Goal: Transaction & Acquisition: Subscribe to service/newsletter

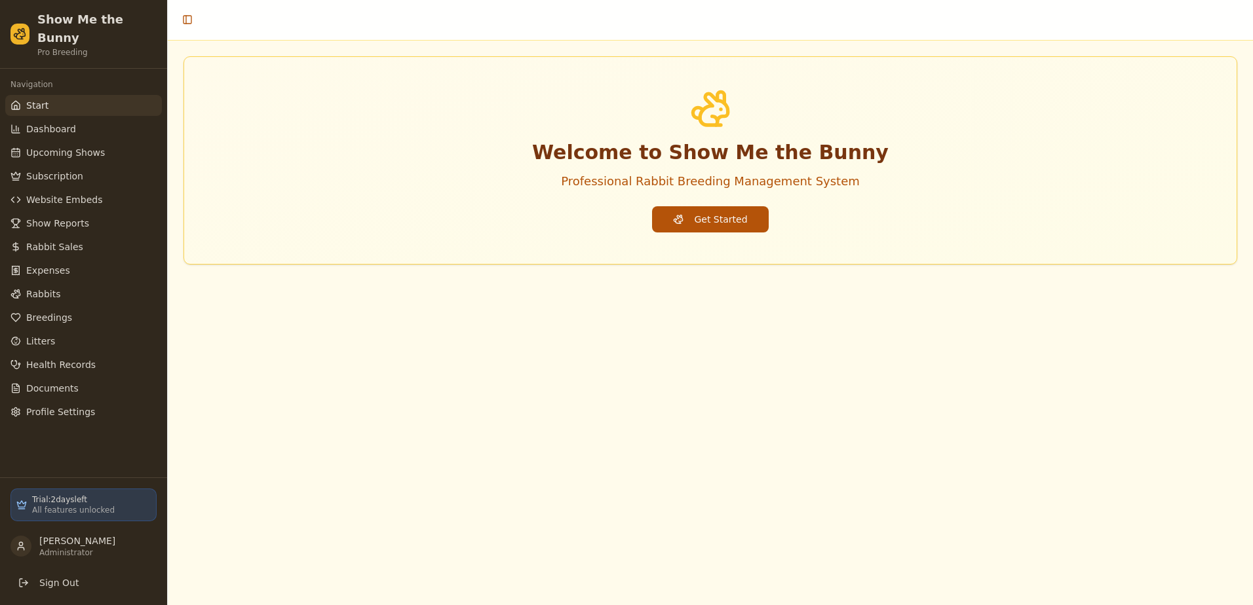
click at [727, 227] on button "Get Started" at bounding box center [710, 219] width 116 height 26
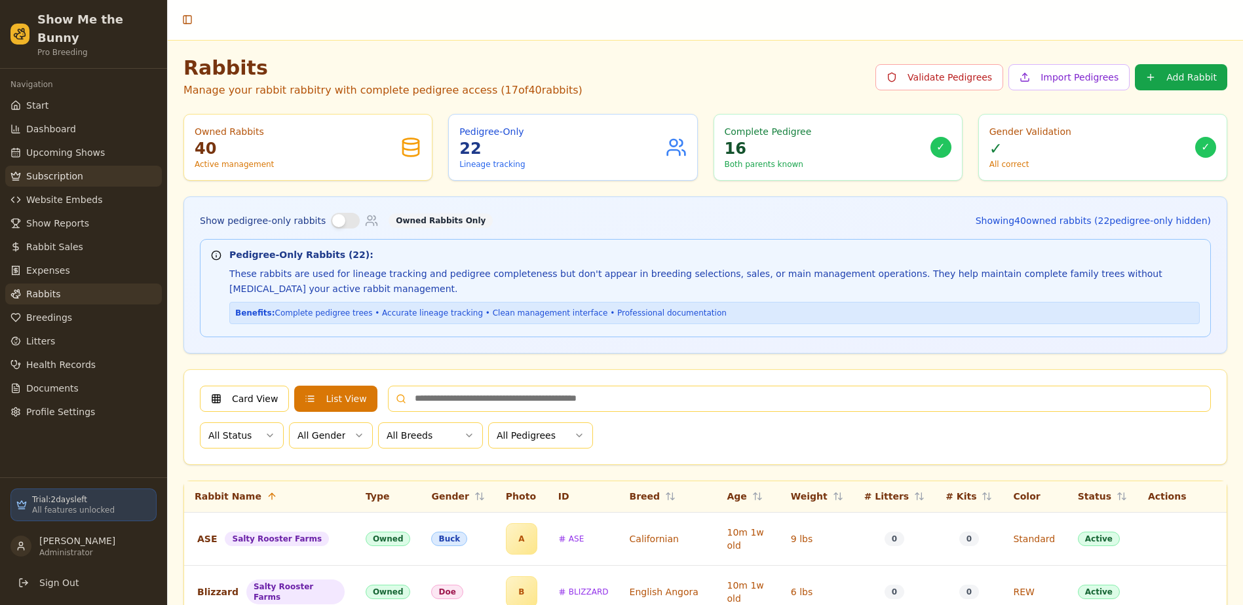
click at [52, 170] on span "Subscription" at bounding box center [54, 176] width 57 height 13
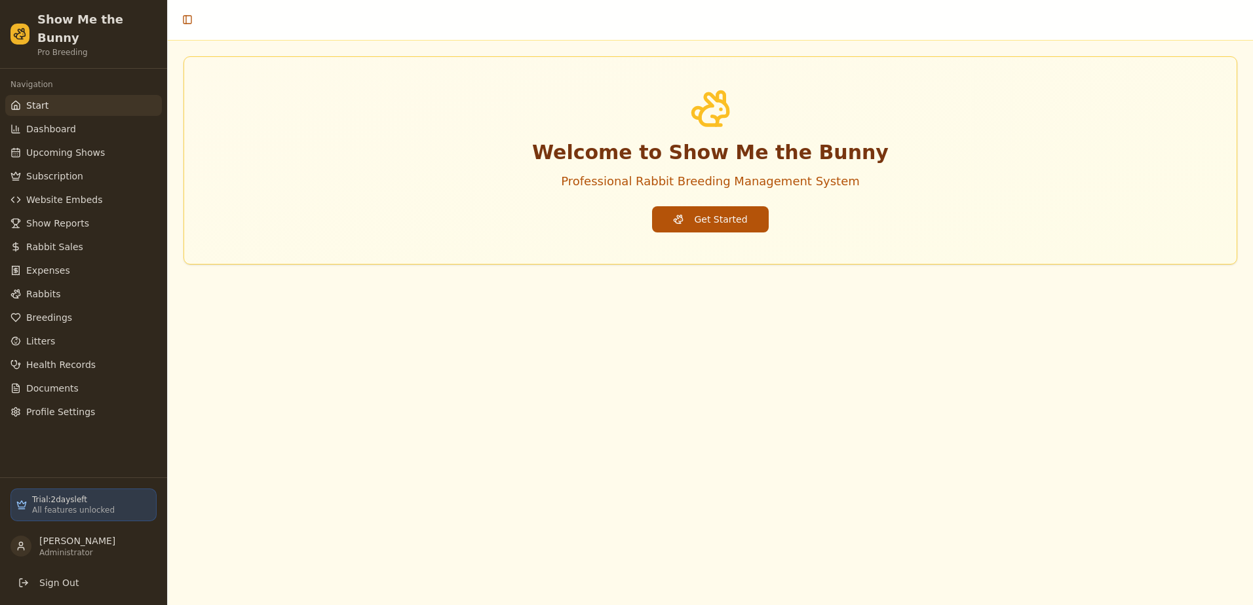
click at [723, 217] on button "Get Started" at bounding box center [710, 219] width 116 height 26
click at [54, 170] on span "Subscription" at bounding box center [54, 176] width 57 height 13
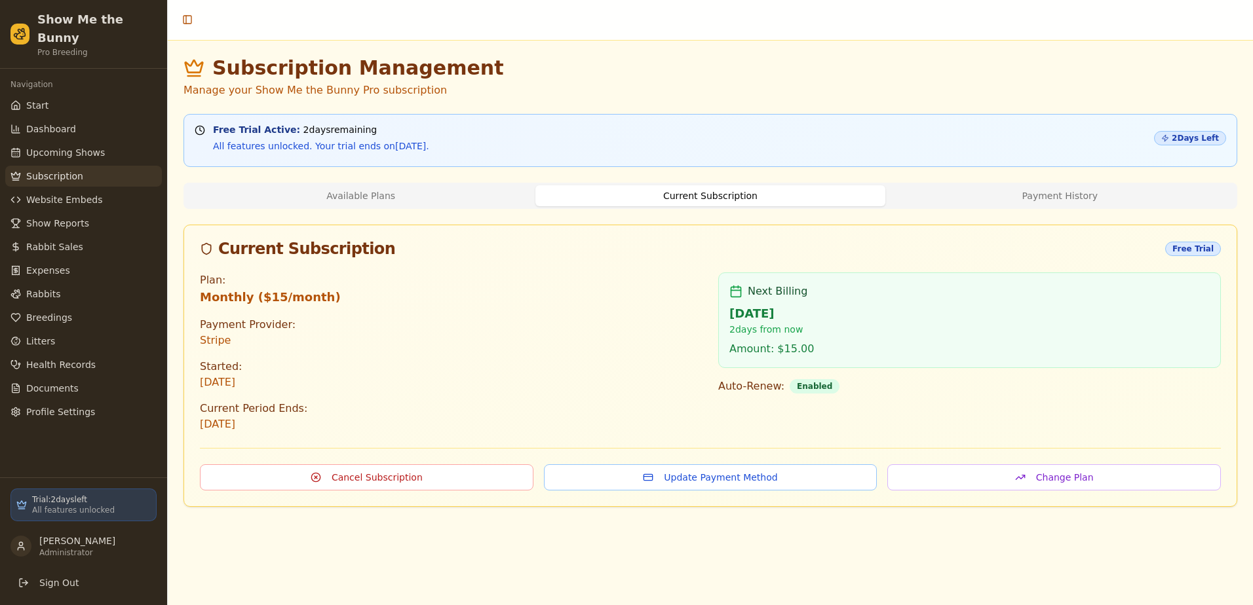
click at [1080, 193] on button "Payment History" at bounding box center [1059, 195] width 349 height 21
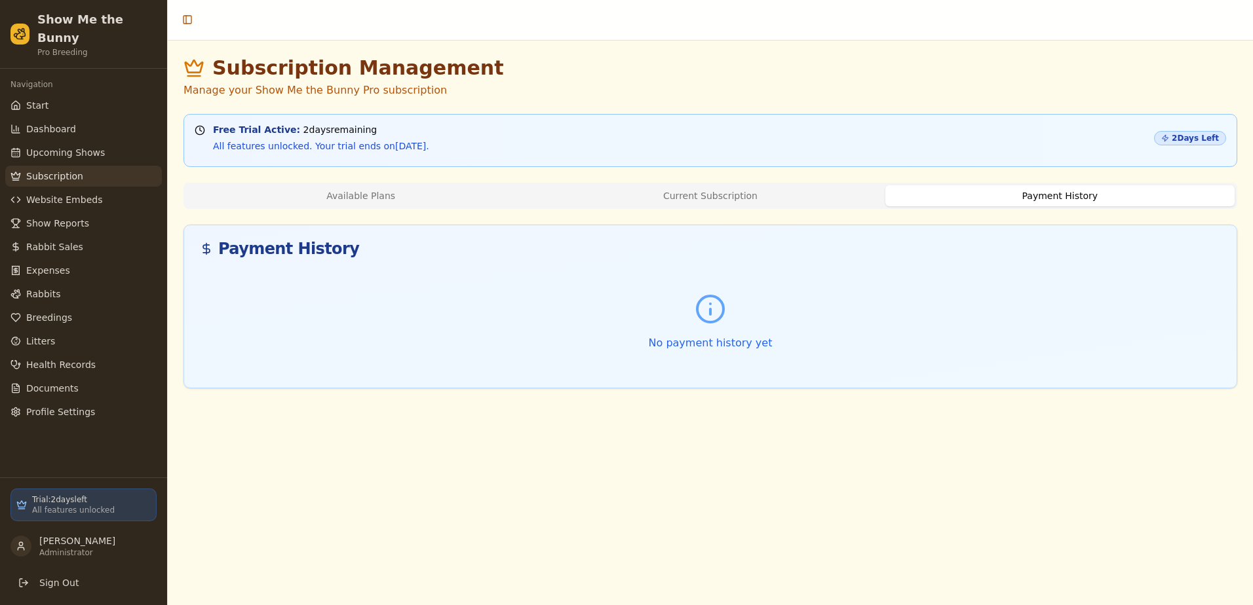
click at [375, 191] on button "Available Plans" at bounding box center [360, 195] width 349 height 21
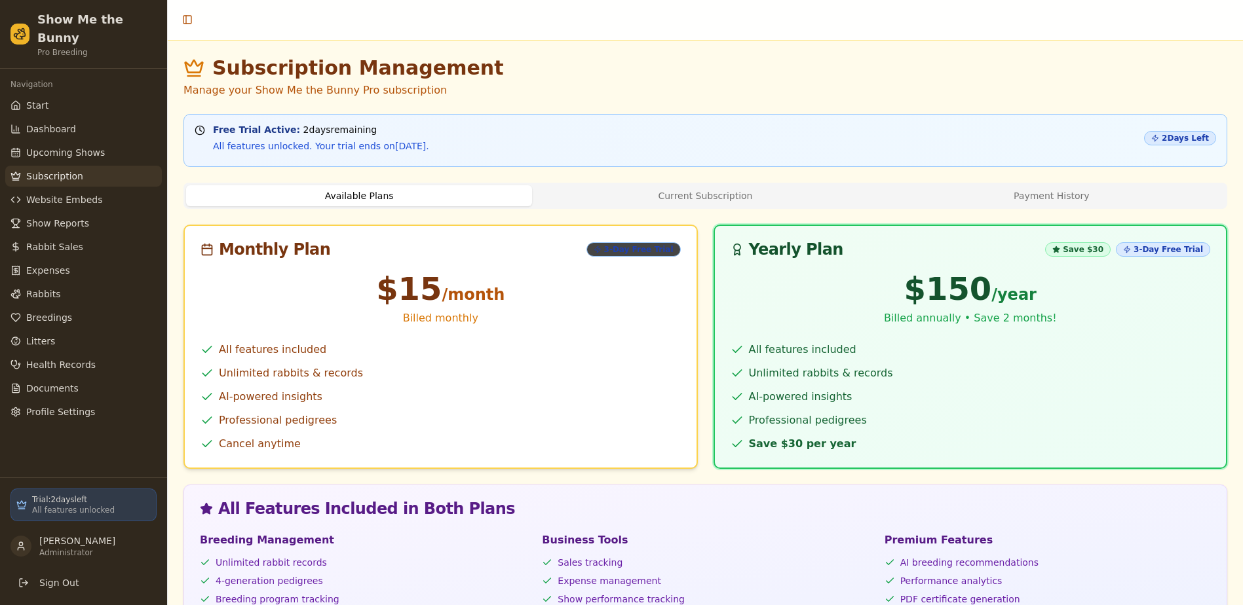
click at [651, 248] on div "3-Day Free Trial" at bounding box center [633, 249] width 94 height 14
